Goal: Navigation & Orientation: Find specific page/section

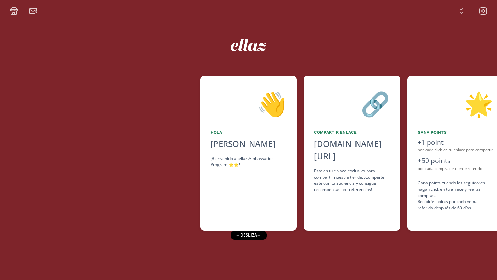
click at [480, 7] on icon at bounding box center [483, 11] width 8 height 8
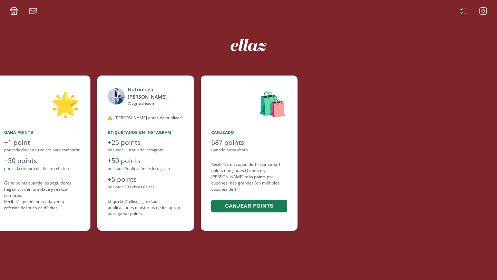
scroll to position [0, 414]
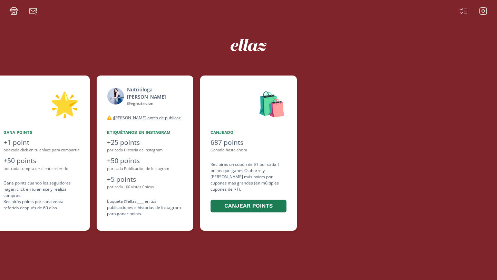
click at [463, 9] on icon at bounding box center [463, 11] width 8 height 8
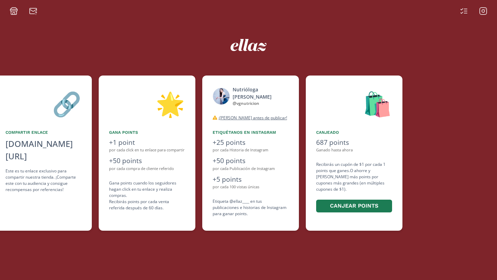
scroll to position [0, 310]
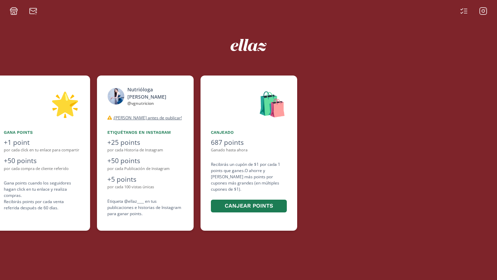
scroll to position [0, 414]
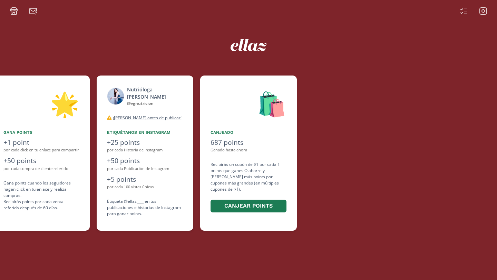
click at [466, 10] on icon at bounding box center [463, 11] width 8 height 8
